Goal: Information Seeking & Learning: Learn about a topic

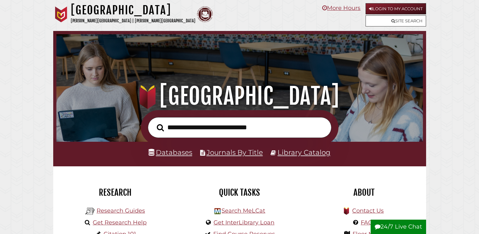
scroll to position [121, 364]
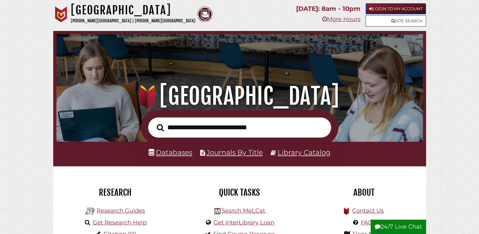
click at [371, 8] on icon at bounding box center [371, 9] width 4 height 4
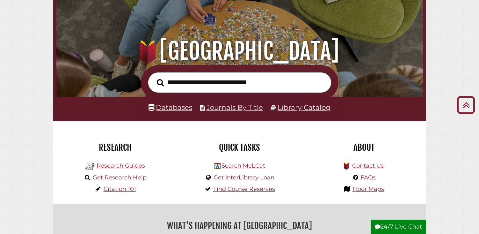
scroll to position [4, 0]
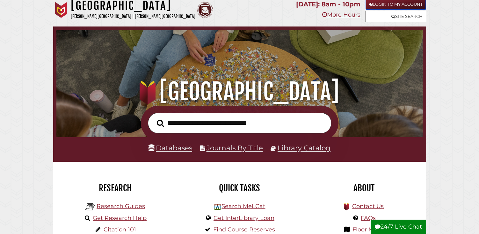
click at [396, 4] on link "Login to My Account" at bounding box center [396, 4] width 61 height 11
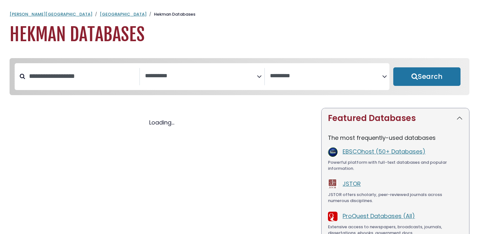
select select "Database Subject Filter"
select select "Database Vendors Filter"
select select "Database Subject Filter"
select select "Database Vendors Filter"
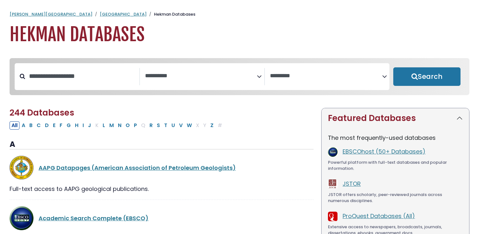
click at [180, 88] on div "**********" at bounding box center [202, 76] width 375 height 27
click at [192, 76] on textarea "Search" at bounding box center [201, 76] width 112 height 7
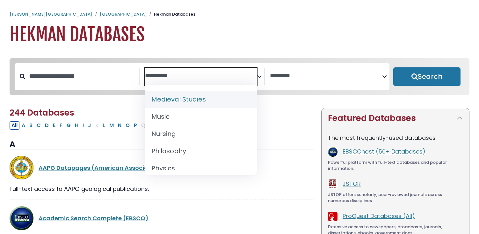
scroll to position [494, 0]
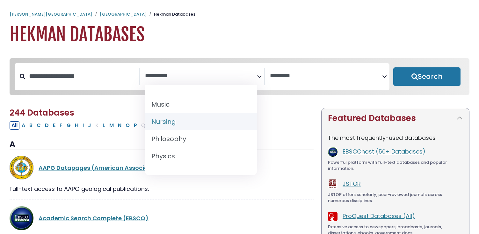
select select "*****"
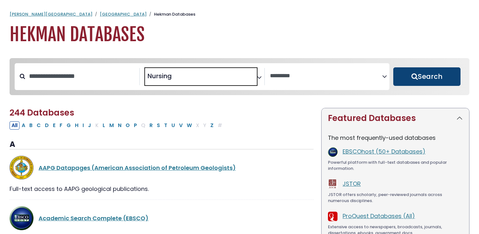
click at [431, 78] on button "Search" at bounding box center [427, 76] width 67 height 19
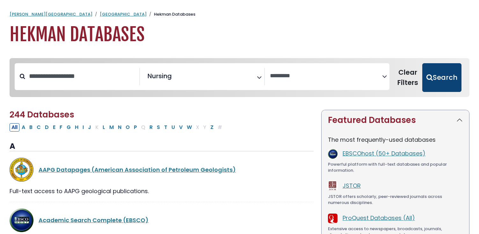
select select "Database Vendors Filter"
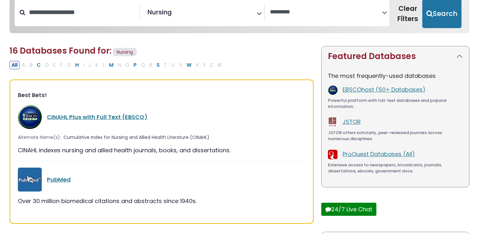
scroll to position [77, 0]
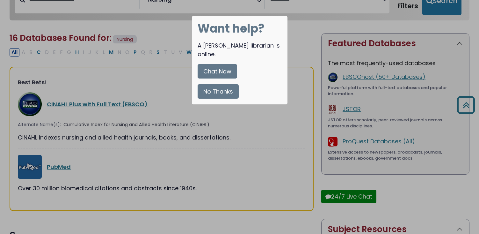
click at [231, 84] on button "No Thanks" at bounding box center [218, 91] width 41 height 14
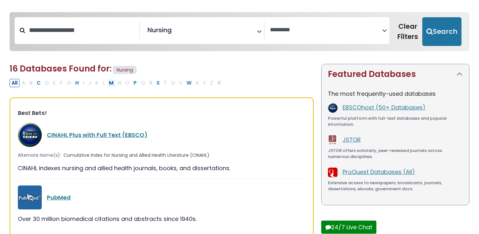
scroll to position [49, 0]
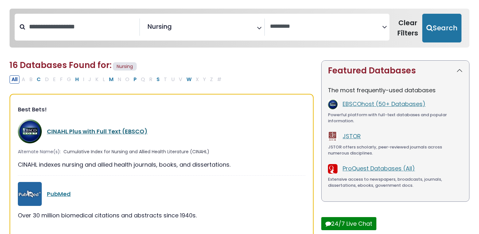
click at [75, 131] on link "CINAHL Plus with Full Text (EBSCO)" at bounding box center [97, 131] width 101 height 8
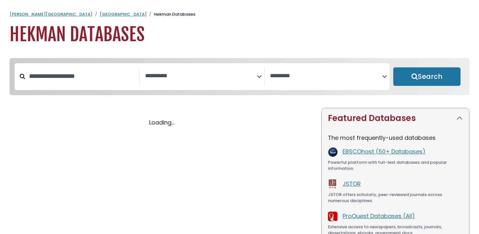
select select "Database Subject Filter"
select select "Database Vendors Filter"
select select "Database Subject Filter"
select select "Database Vendors Filter"
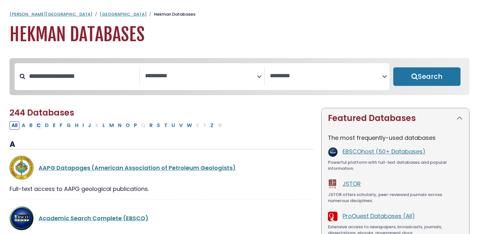
click at [39, 129] on button "C" at bounding box center [39, 125] width 8 height 8
select select "Database Subject Filter"
select select "Database Vendors Filter"
